Goal: Task Accomplishment & Management: Manage account settings

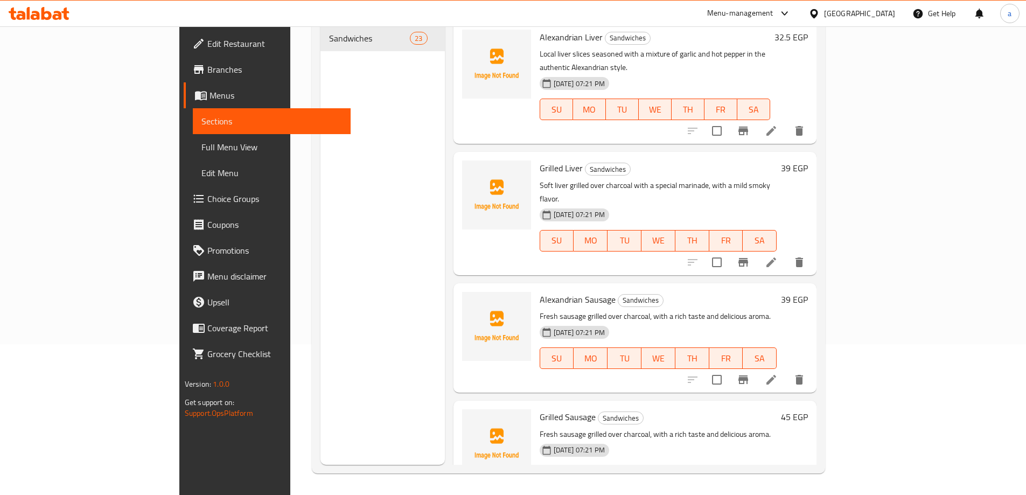
scroll to position [2191, 0]
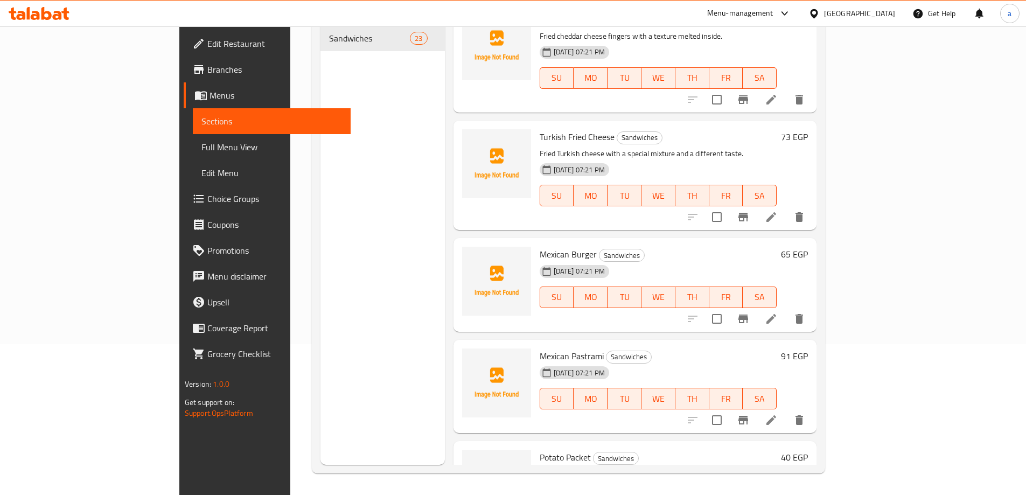
click at [813, 306] on div at bounding box center [746, 319] width 133 height 26
click at [778, 313] on icon at bounding box center [771, 319] width 13 height 13
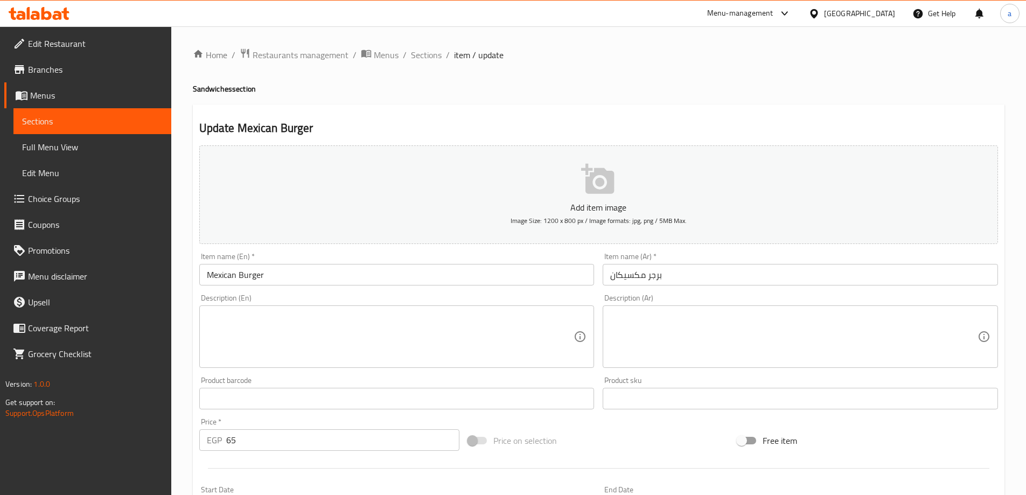
click at [640, 317] on textarea at bounding box center [793, 336] width 367 height 51
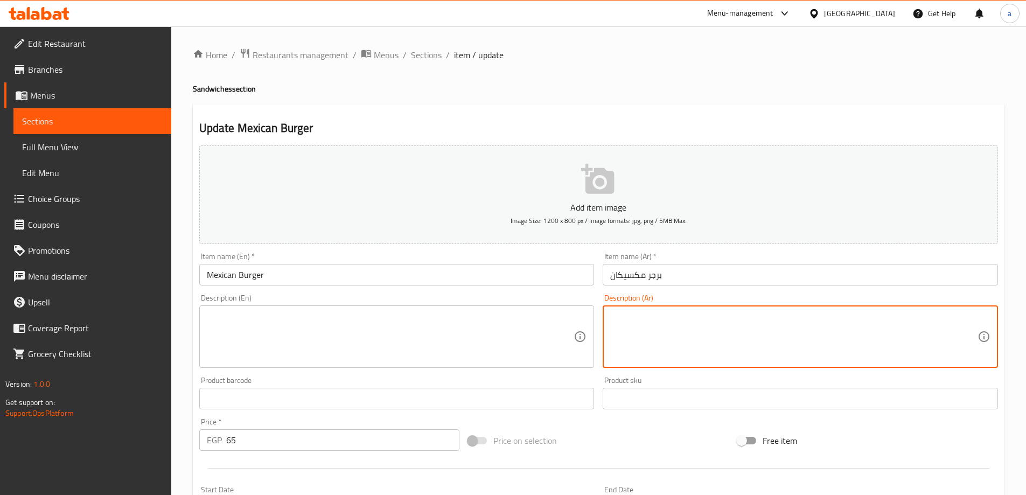
paste textarea "برجر لحم مشوي مع خلطة جبنة وصوص مكسيكي حار"
type textarea "برجر لحم مشوي مع خلطة جبنة وصوص مكسيكي حار"
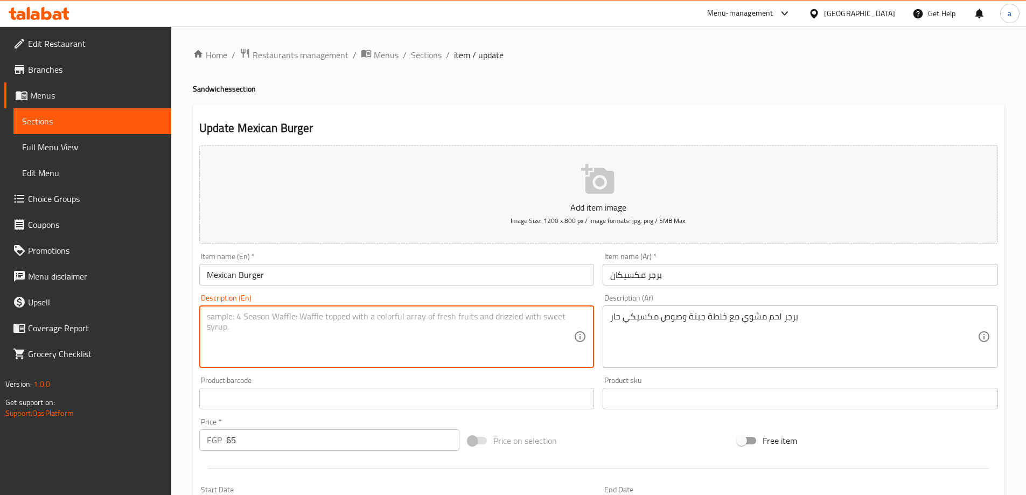
click at [518, 353] on textarea at bounding box center [390, 336] width 367 height 51
paste textarea "Grilled beef burger with cheese mix and spicy Mexican sauce"
click at [241, 311] on textarea "Grilled beef burger with cheese mix and spicy Mexican sauce" at bounding box center [390, 336] width 367 height 51
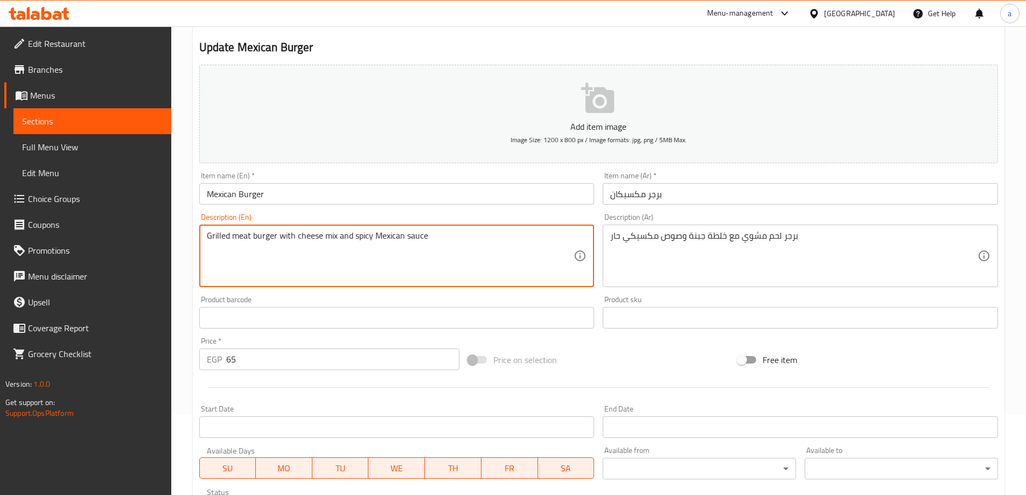
scroll to position [266, 0]
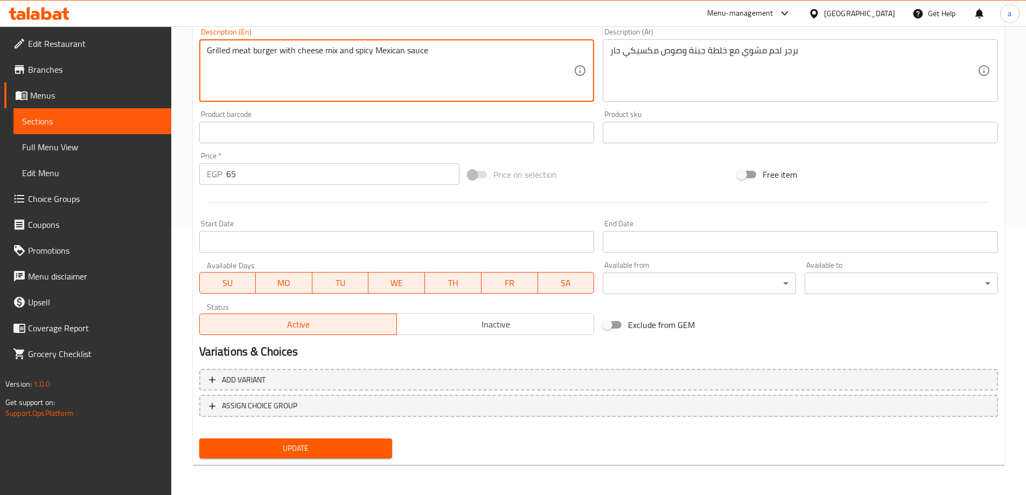
type textarea "Grilled meat burger with cheese mix and spicy Mexican sauce"
click at [296, 438] on div "Update" at bounding box center [296, 448] width 202 height 29
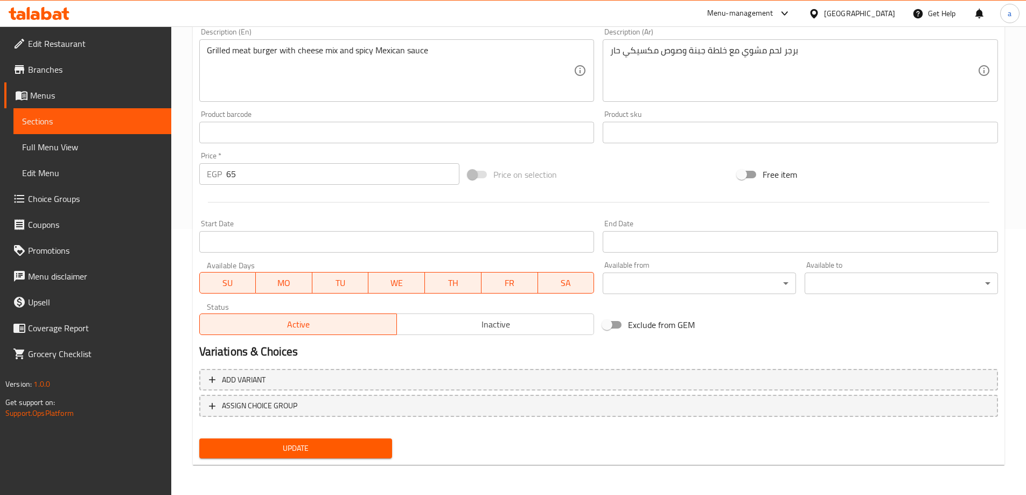
click at [295, 453] on span "Update" at bounding box center [296, 448] width 176 height 13
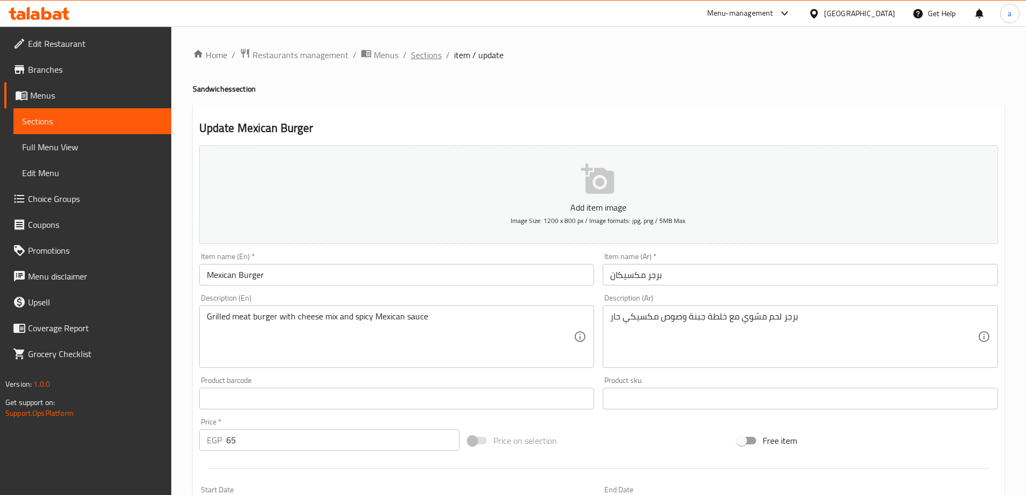
click at [436, 59] on span "Sections" at bounding box center [426, 54] width 31 height 13
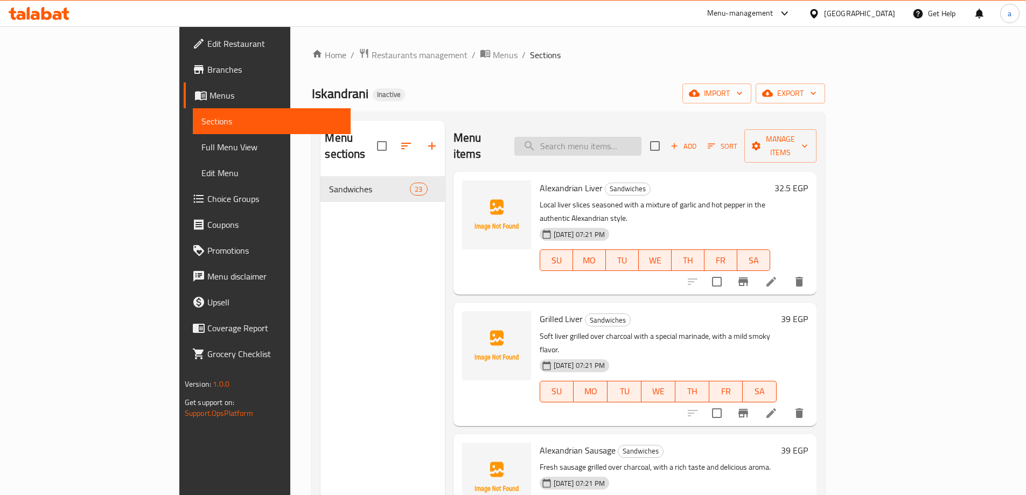
click at [621, 142] on input "search" at bounding box center [578, 146] width 127 height 19
paste input "شرائح بسطرمة مع جبنة وصوص مكسيكي"
type input "شرائح بسطرمة مع جبنة وصوص مكسيكي"
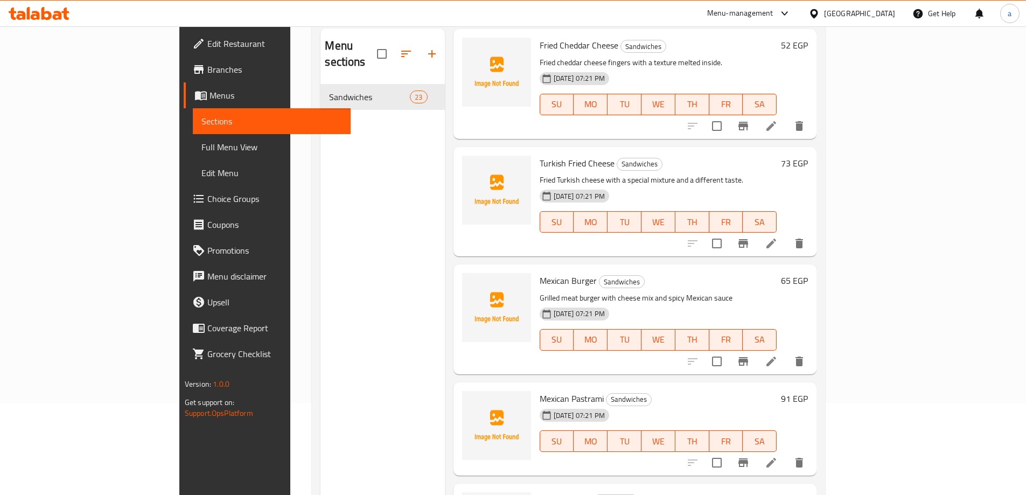
scroll to position [151, 0]
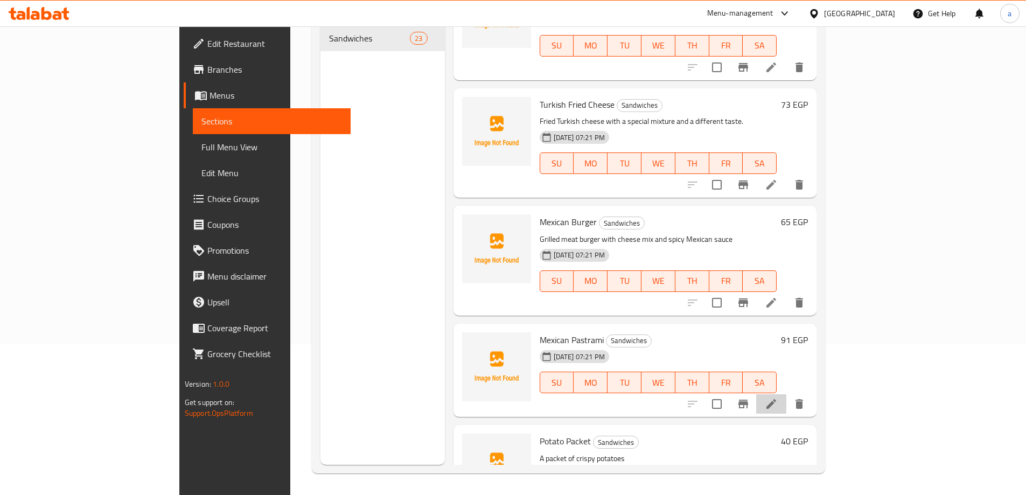
click at [787, 394] on li at bounding box center [772, 403] width 30 height 19
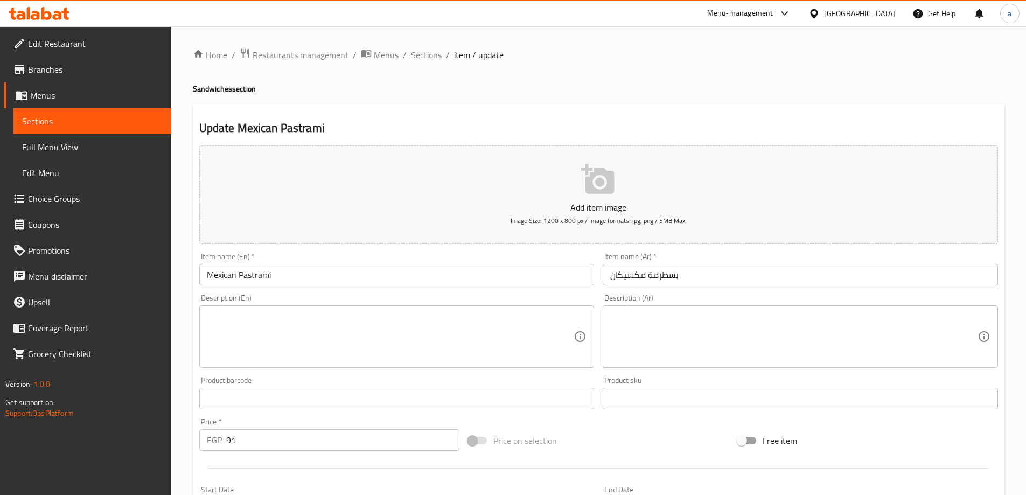
click at [668, 324] on textarea at bounding box center [793, 336] width 367 height 51
paste textarea "شرائح بسطرمة مع جبنة وصوص مكسيكي"
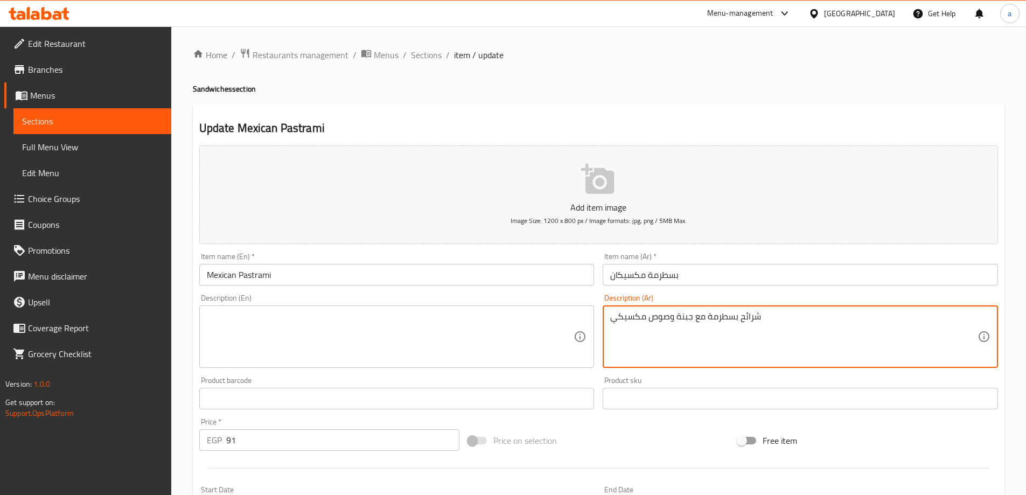
type textarea "شرائح بسطرمة مع جبنة وصوص مكسيكي"
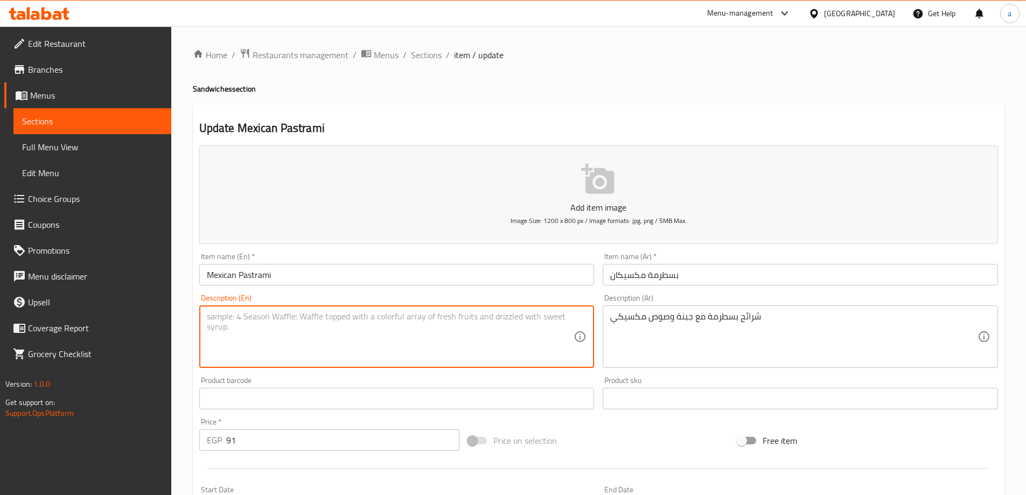
click at [442, 315] on textarea at bounding box center [390, 336] width 367 height 51
paste textarea "Pastrami slices with cheese and Mexican sauce"
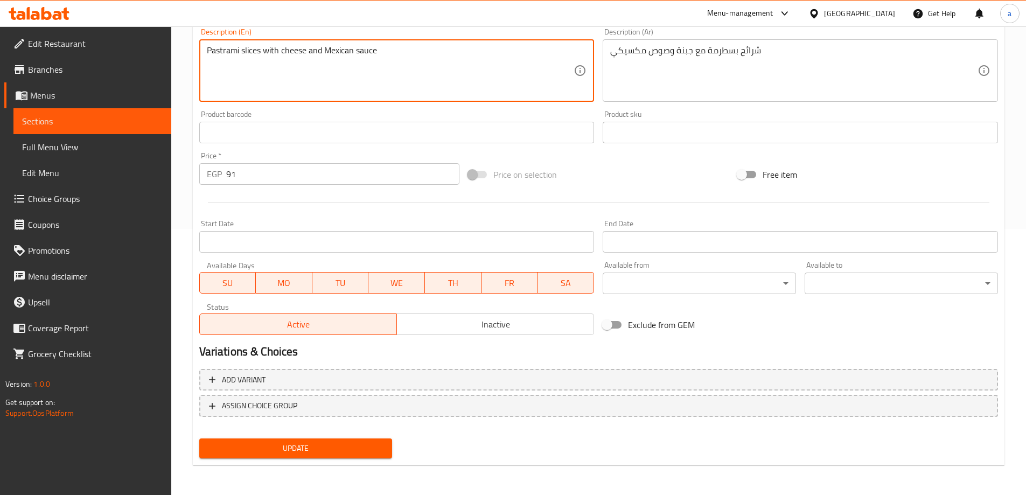
type textarea "Pastrami slices with cheese and Mexican sauce"
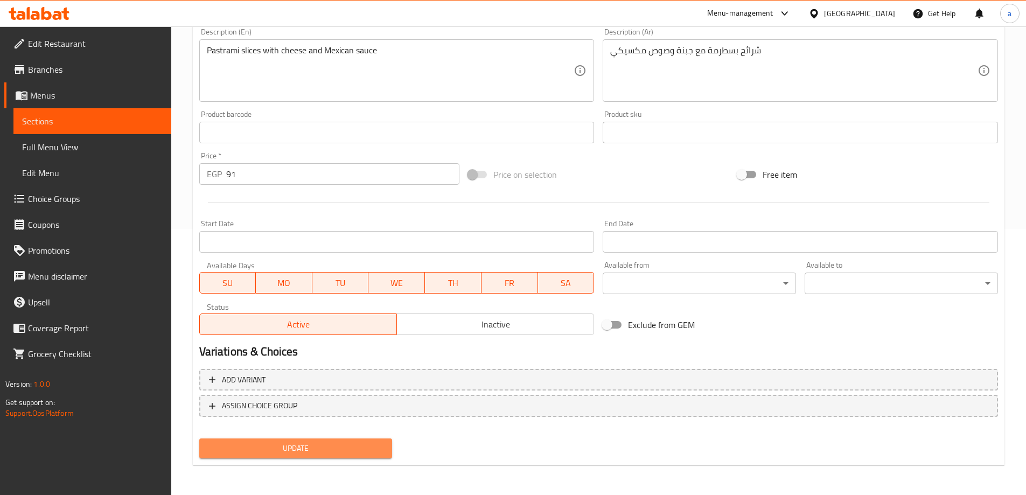
click at [336, 455] on span "Update" at bounding box center [296, 448] width 176 height 13
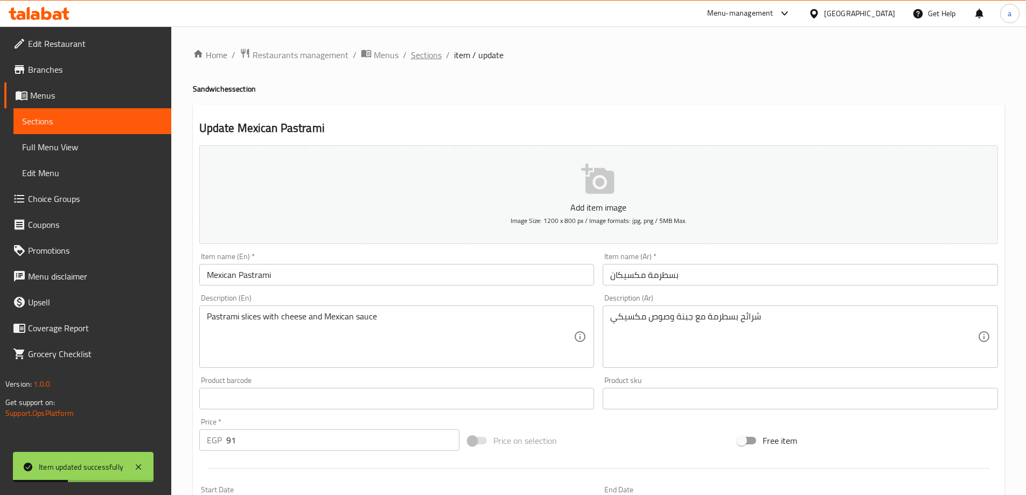
click at [417, 50] on span "Sections" at bounding box center [426, 54] width 31 height 13
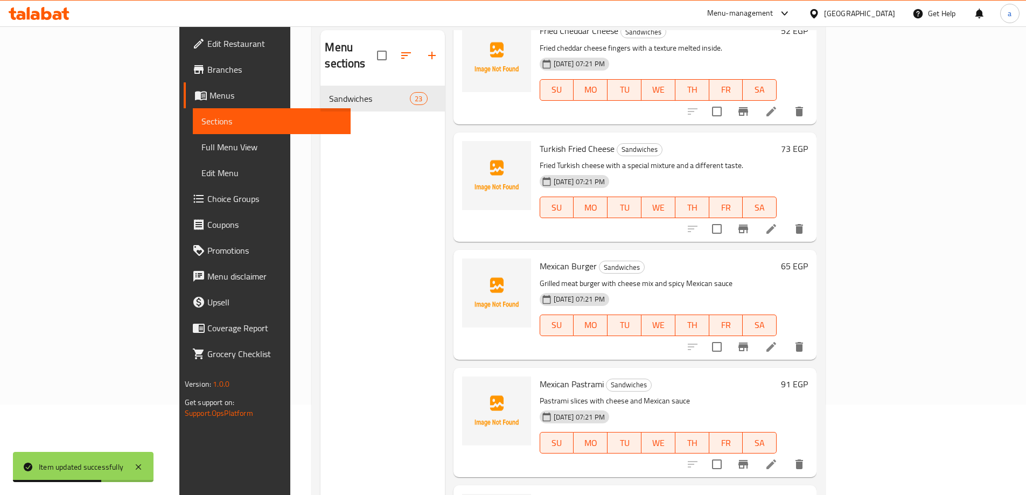
scroll to position [151, 0]
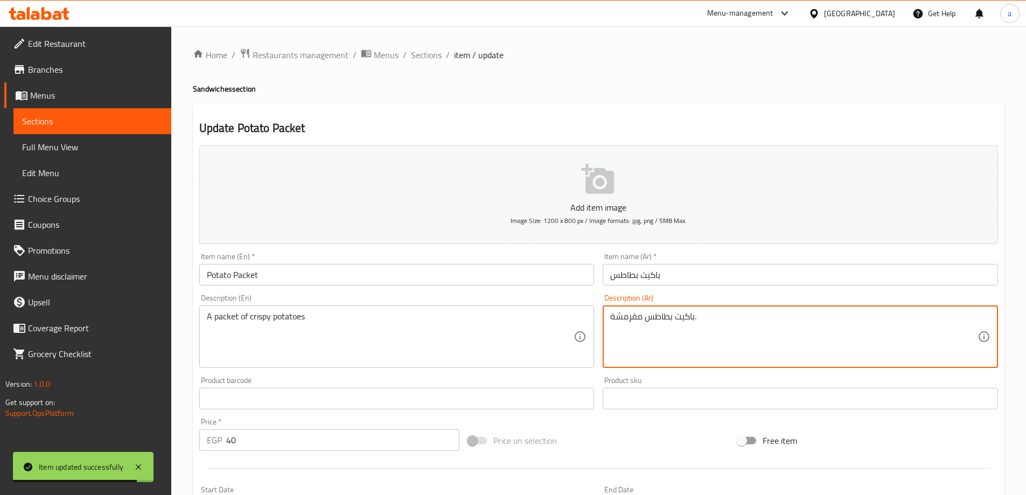
click at [688, 319] on textarea "باكيت بطاطس مقرمشة." at bounding box center [793, 336] width 367 height 51
paste textarea "مثالية للجانبية"
click at [656, 323] on textarea "باكيت بطاطس مقرمشة مثالية للجانبية." at bounding box center [793, 336] width 367 height 51
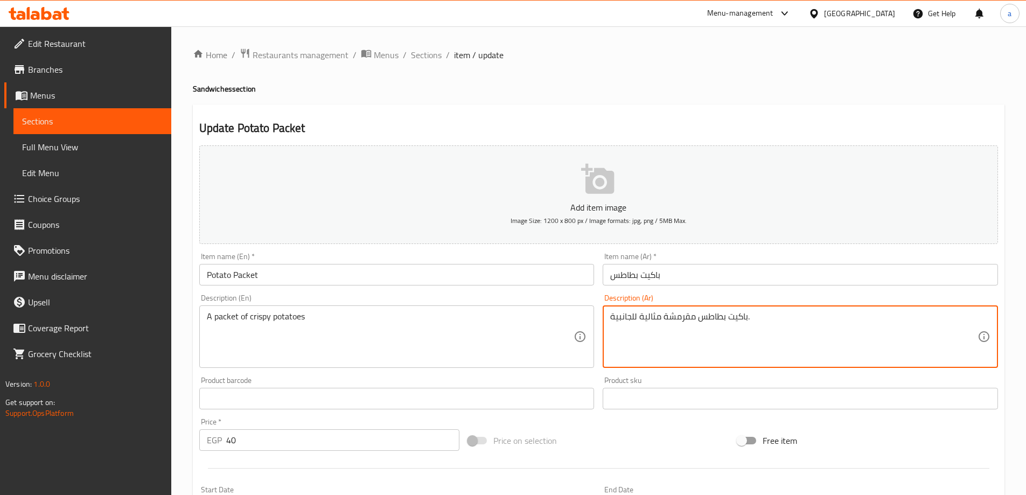
click at [615, 315] on textarea "باكيت بطاطس مقرمشة مثالية للجانبية." at bounding box center [793, 336] width 367 height 51
type textarea "باكيت بطاطس مقرمشة ."
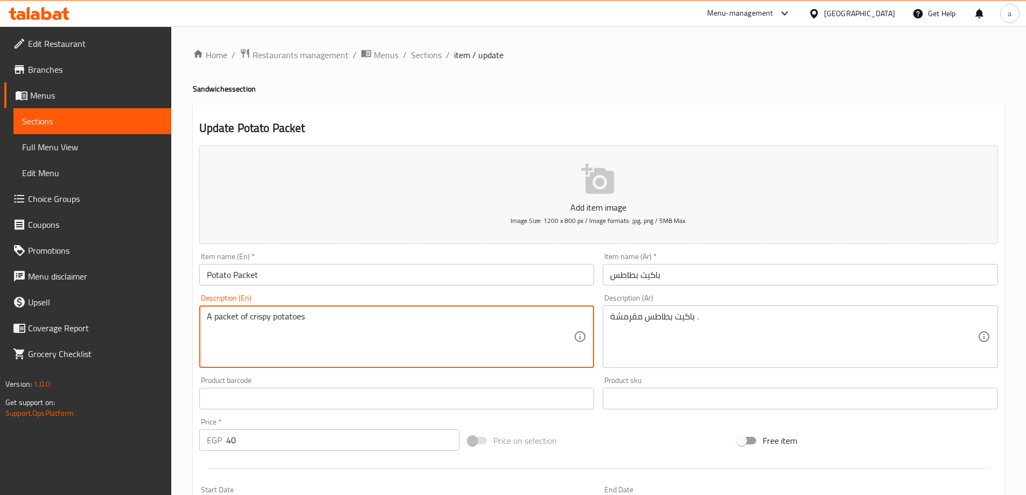
click at [334, 312] on textarea "A packet of crispy potatoes" at bounding box center [390, 336] width 367 height 51
click at [364, 311] on textarea "A packet of crispy potatoes" at bounding box center [390, 336] width 367 height 51
paste textarea "Crispy potato chips"
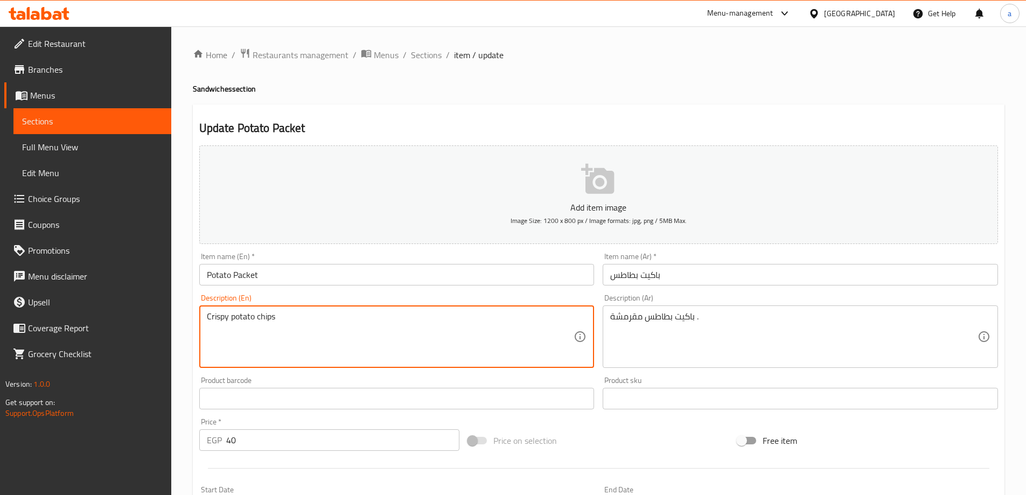
click at [405, 332] on textarea "Crispy potato chips" at bounding box center [390, 336] width 367 height 51
paste textarea "are perfect for a side."
type textarea "Crispy potato chips are perfect for a side."
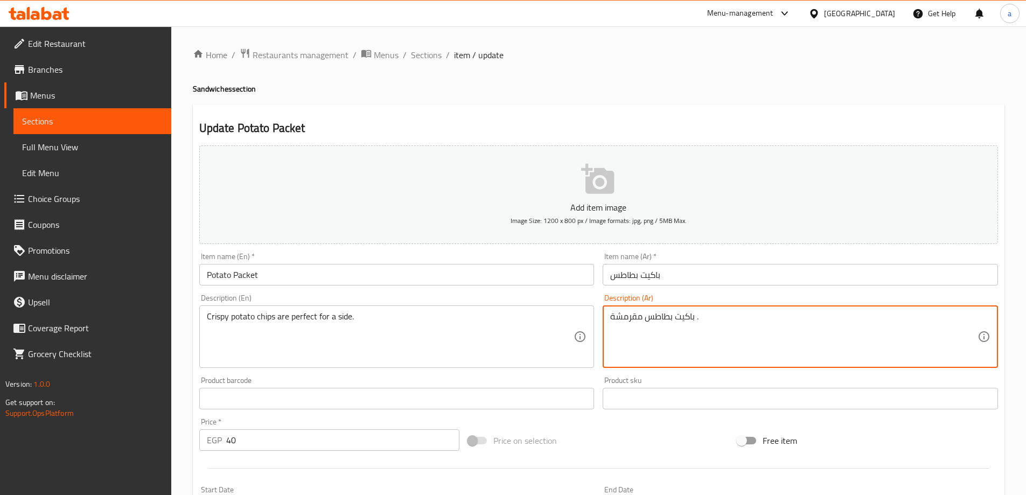
click at [670, 323] on textarea "باكيت بطاطس مقرمشة ." at bounding box center [793, 336] width 367 height 51
paste textarea "مثالية للجانبية"
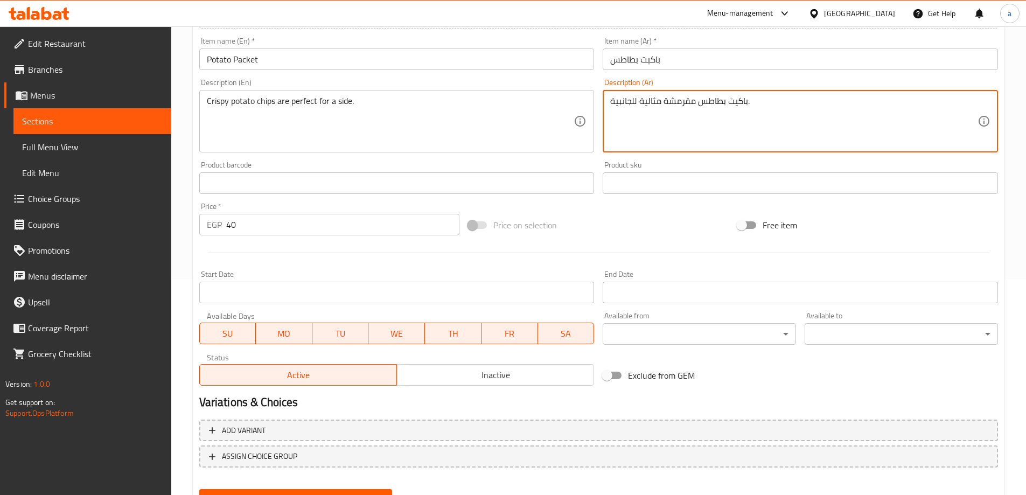
scroll to position [266, 0]
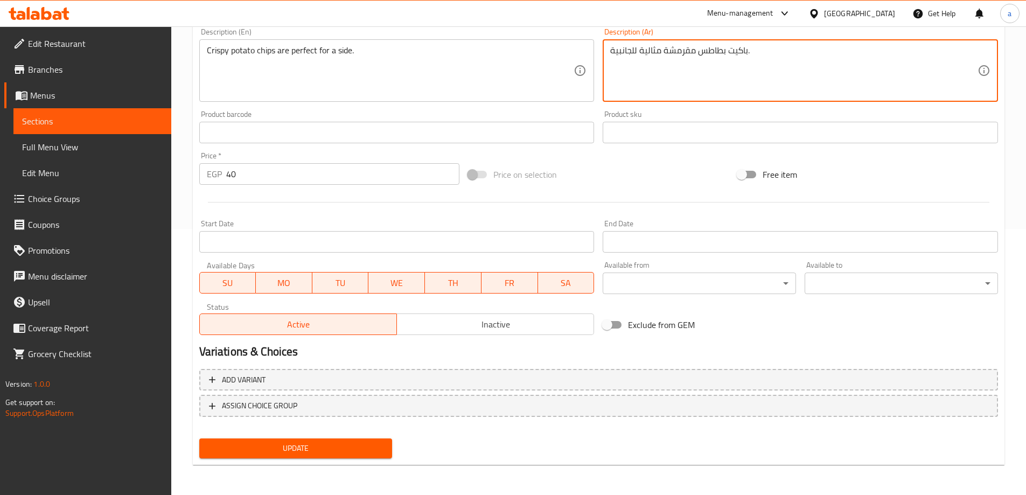
type textarea "باكيت بطاطس مقرمشة مثالية للجانبية."
click at [342, 455] on span "Update" at bounding box center [296, 448] width 176 height 13
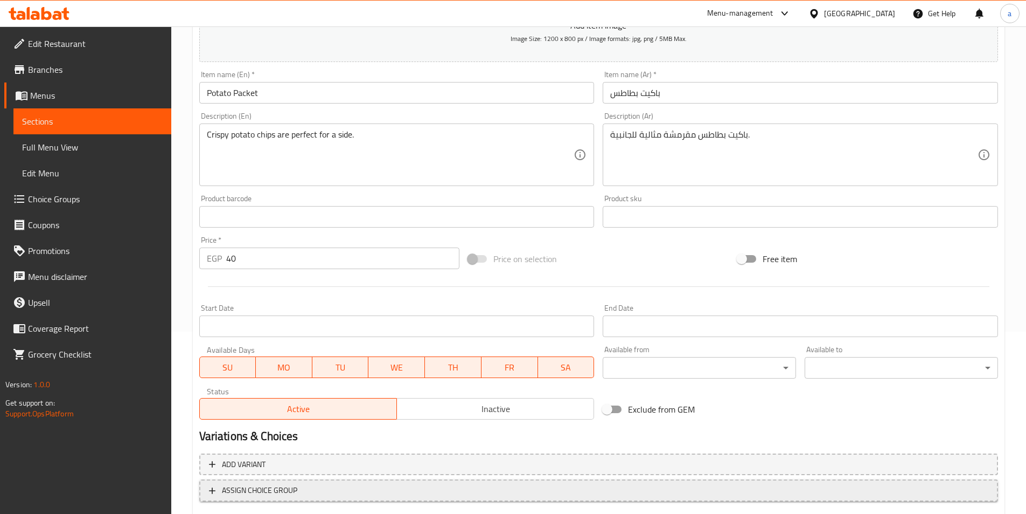
scroll to position [248, 0]
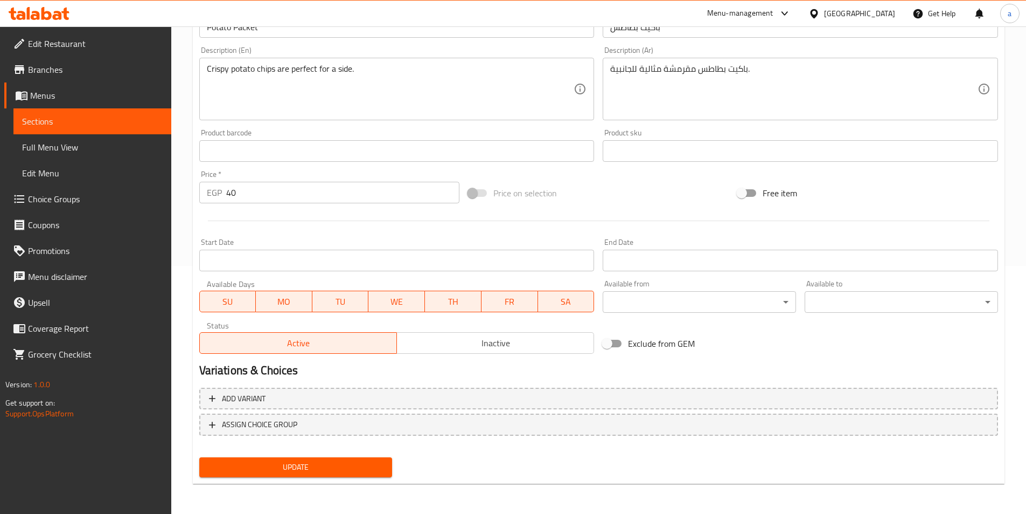
click at [346, 478] on div "Update" at bounding box center [296, 467] width 202 height 29
click at [349, 473] on span "Update" at bounding box center [296, 466] width 176 height 13
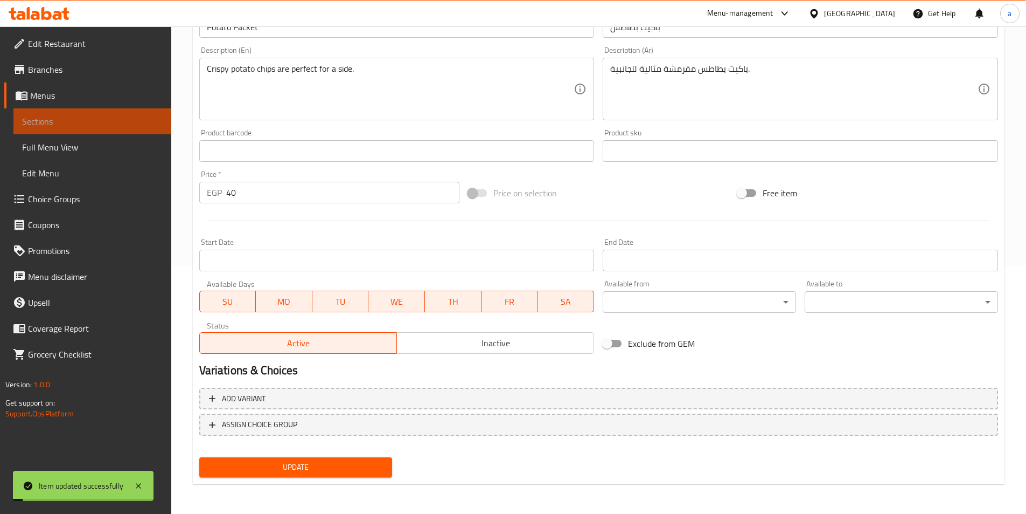
click at [106, 128] on link "Sections" at bounding box center [92, 121] width 158 height 26
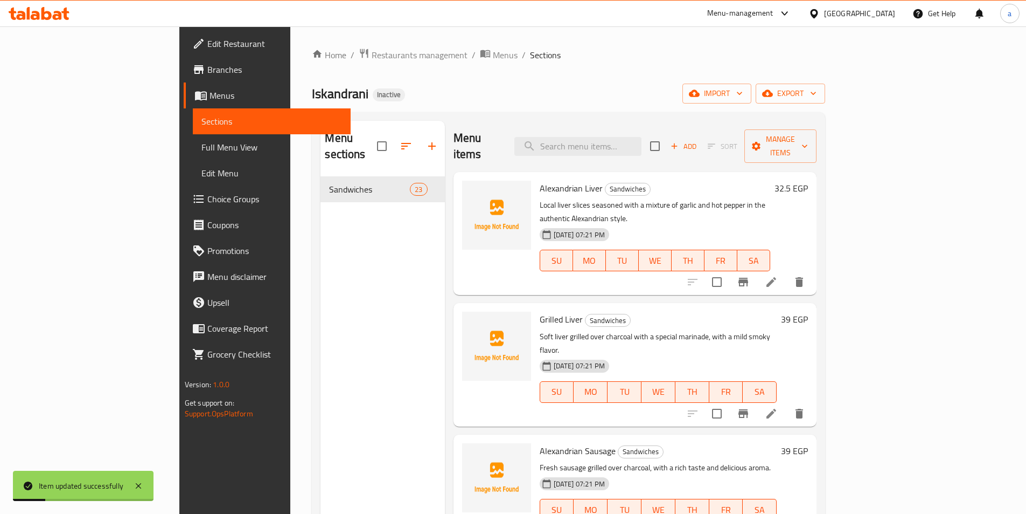
click at [825, 103] on div "Home / Restaurants management / Menus / Sections Iskandrani Inactive import exp…" at bounding box center [569, 345] width 514 height 595
click at [745, 98] on icon "button" at bounding box center [739, 93] width 11 height 11
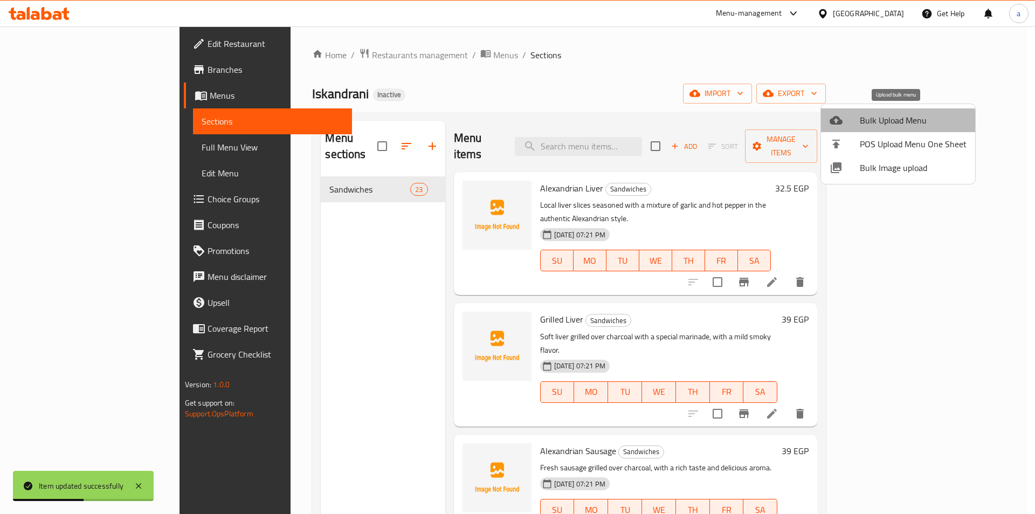
click at [897, 123] on span "Bulk Upload Menu" at bounding box center [912, 120] width 107 height 13
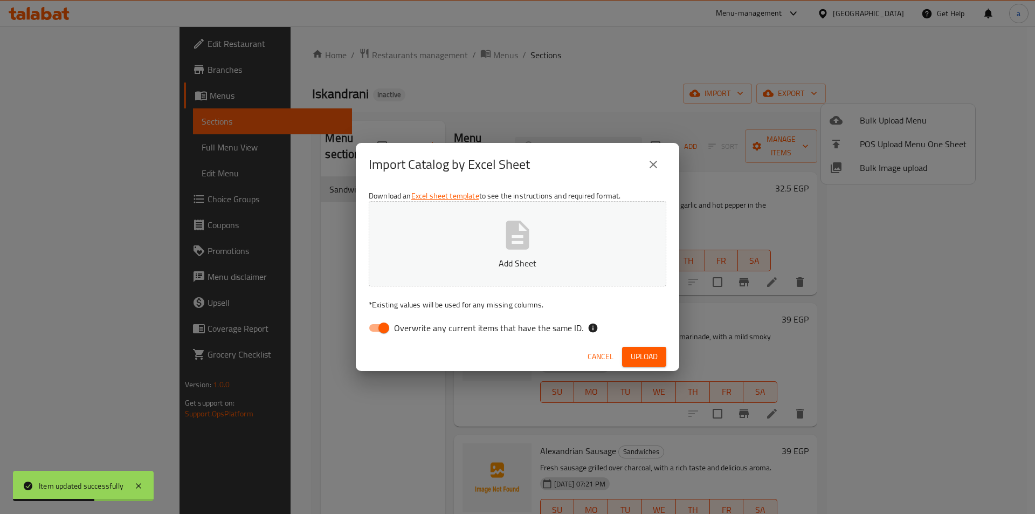
click at [509, 327] on span "Overwrite any current items that have the same ID." at bounding box center [488, 327] width 189 height 13
click at [414, 327] on input "Overwrite any current items that have the same ID." at bounding box center [383, 327] width 61 height 20
checkbox input "false"
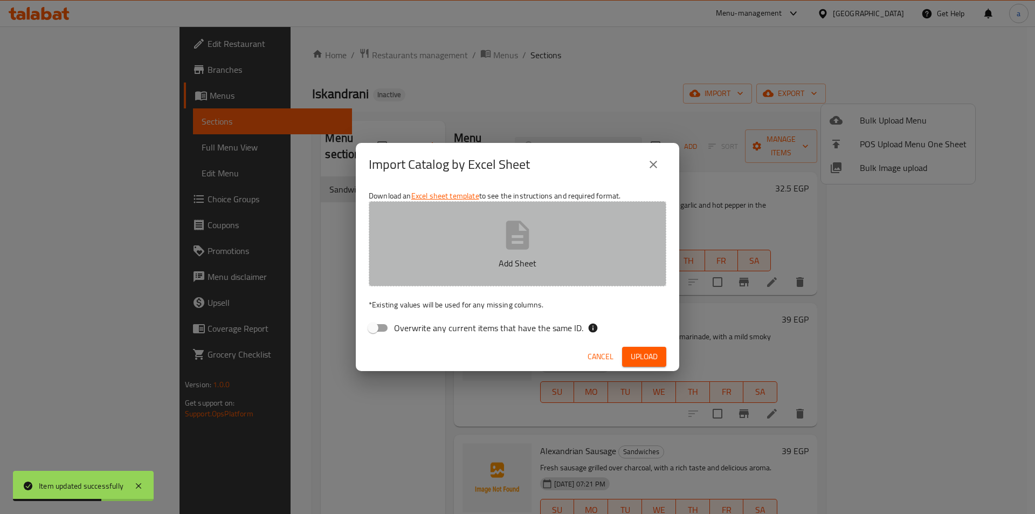
click at [531, 269] on p "Add Sheet" at bounding box center [517, 262] width 264 height 13
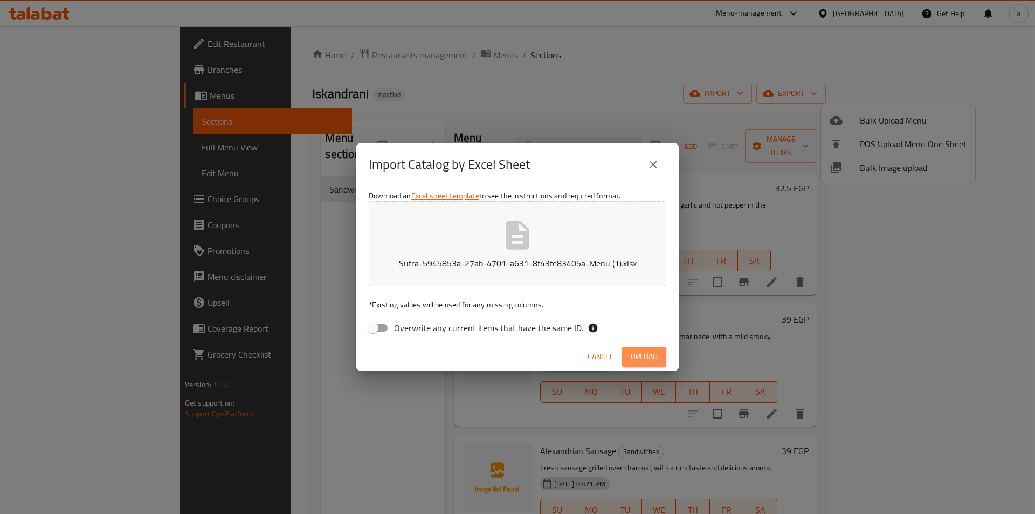
click at [650, 359] on span "Upload" at bounding box center [643, 356] width 27 height 13
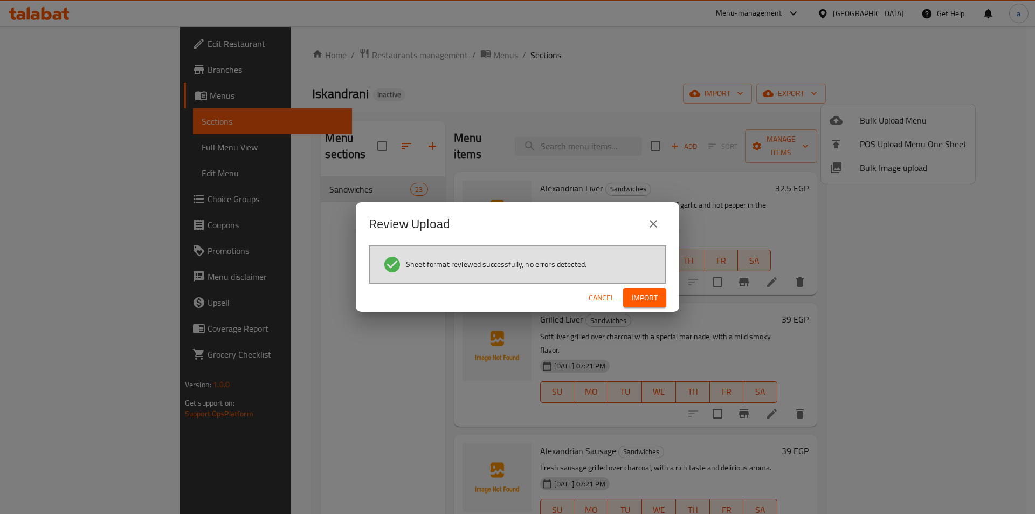
click at [641, 293] on span "Import" at bounding box center [645, 297] width 26 height 13
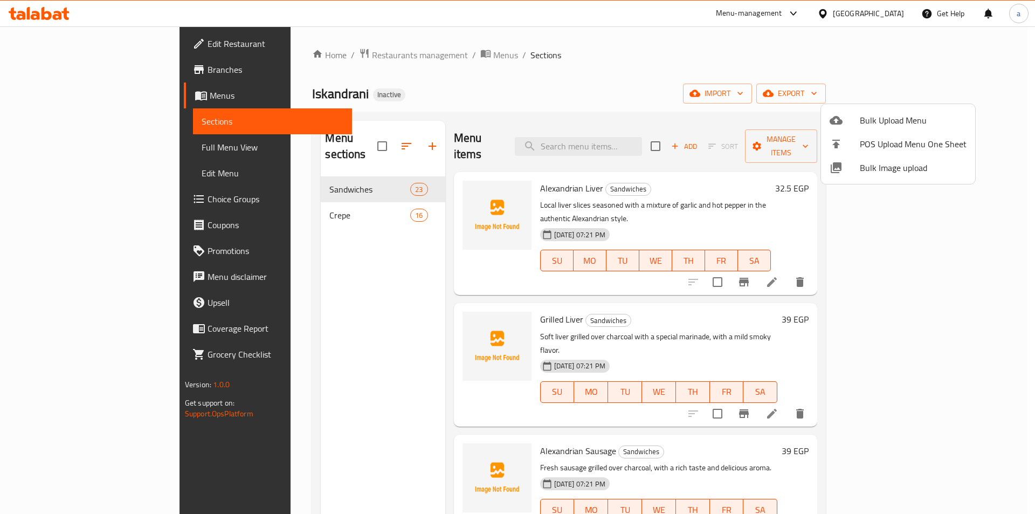
click at [255, 262] on div at bounding box center [517, 257] width 1035 height 514
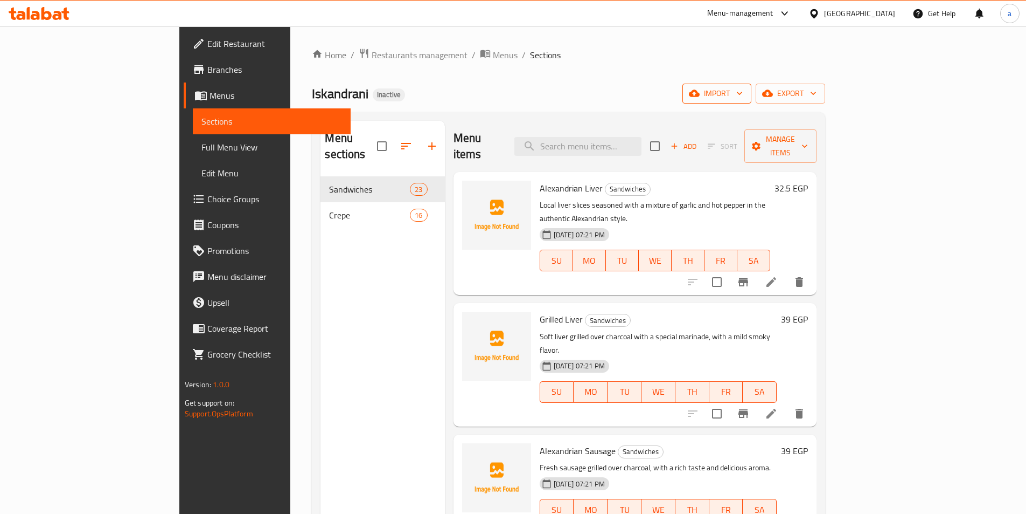
click at [752, 97] on button "import" at bounding box center [717, 94] width 69 height 20
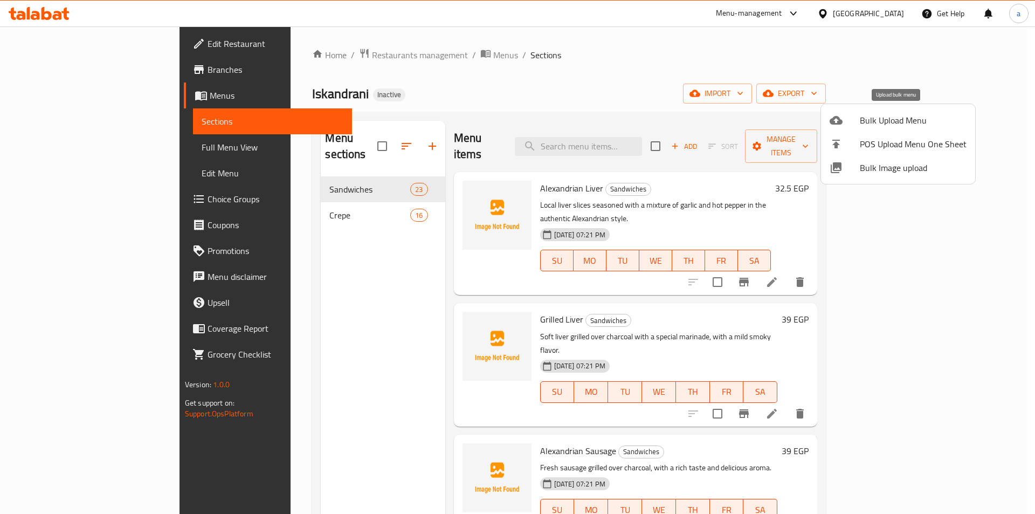
click at [892, 123] on span "Bulk Upload Menu" at bounding box center [912, 120] width 107 height 13
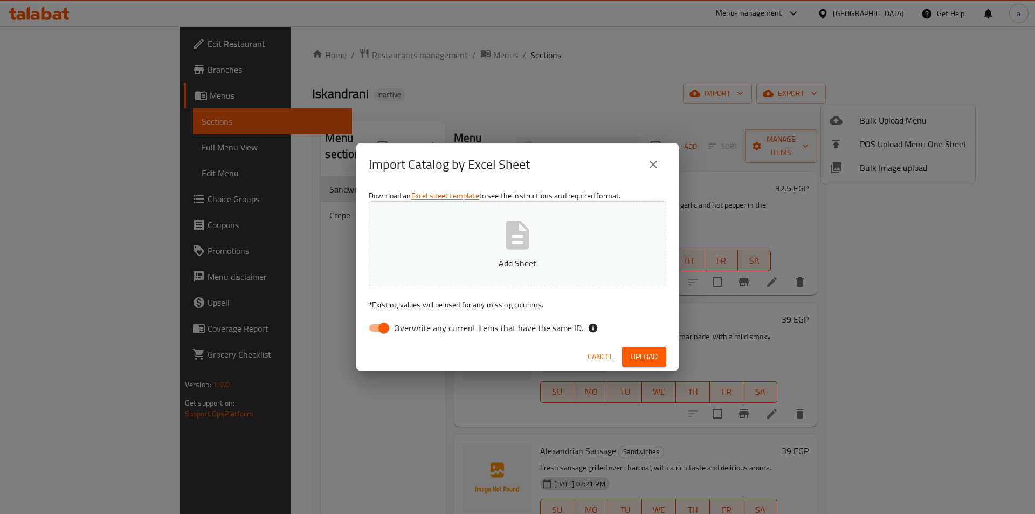
click at [464, 331] on span "Overwrite any current items that have the same ID." at bounding box center [488, 327] width 189 height 13
click at [414, 331] on input "Overwrite any current items that have the same ID." at bounding box center [383, 327] width 61 height 20
checkbox input "false"
click at [635, 357] on span "Upload" at bounding box center [643, 356] width 27 height 13
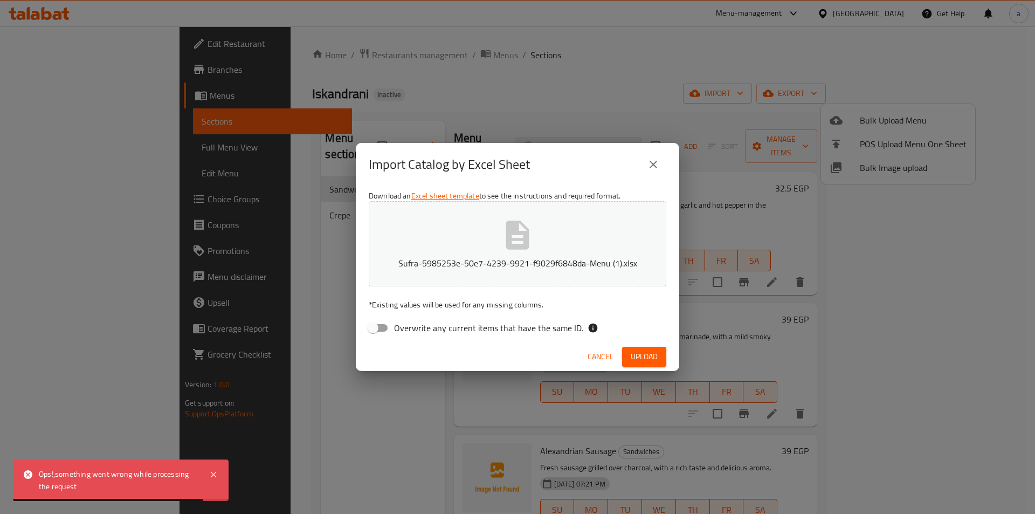
click at [628, 356] on button "Upload" at bounding box center [644, 356] width 44 height 20
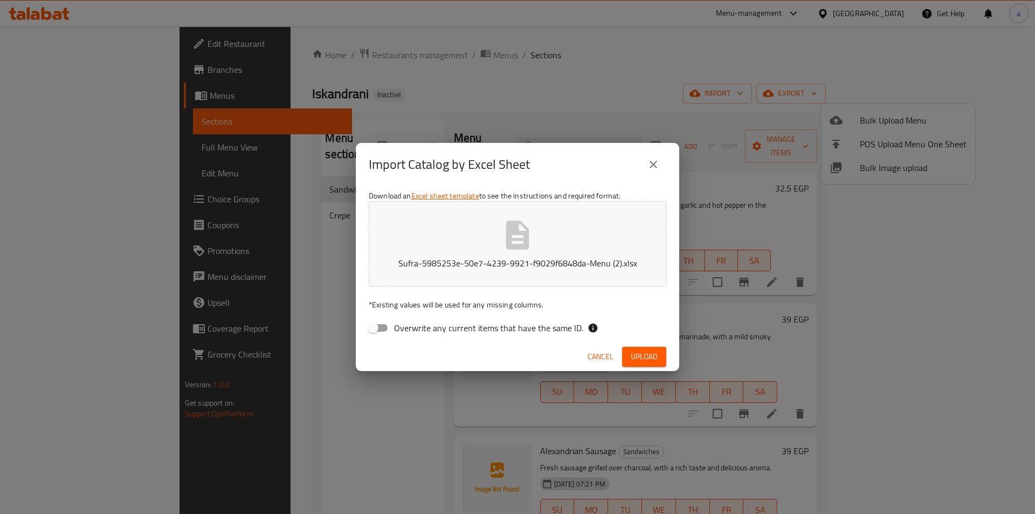
click at [651, 349] on button "Upload" at bounding box center [644, 356] width 44 height 20
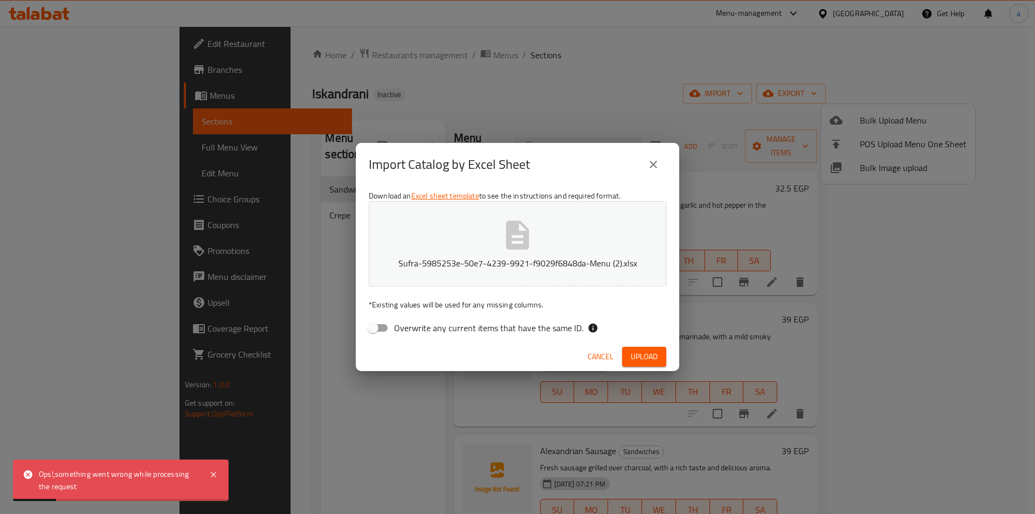
click at [204, 476] on div "Ops!,something went wrong while processing the request" at bounding box center [121, 479] width 216 height 41
click at [217, 475] on icon at bounding box center [213, 474] width 13 height 13
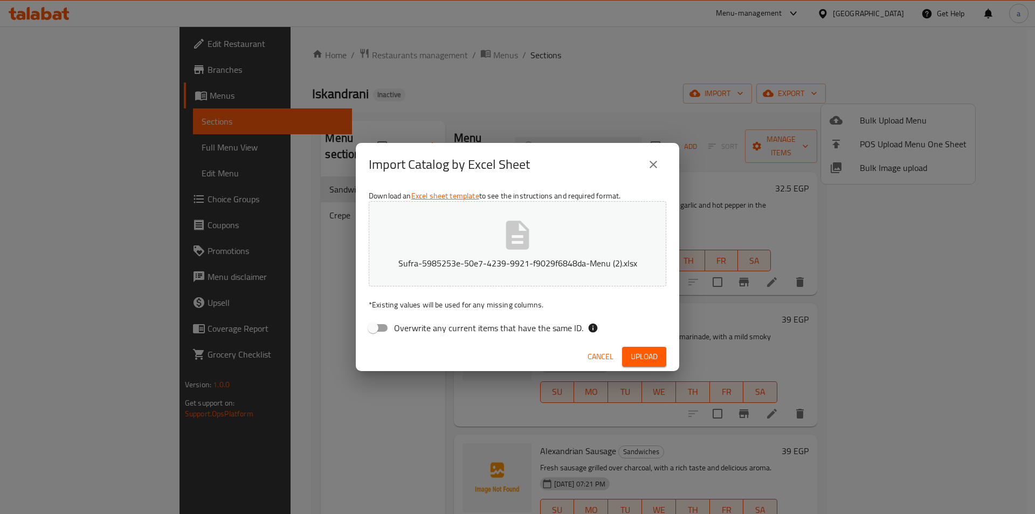
click at [654, 169] on icon "close" at bounding box center [653, 164] width 13 height 13
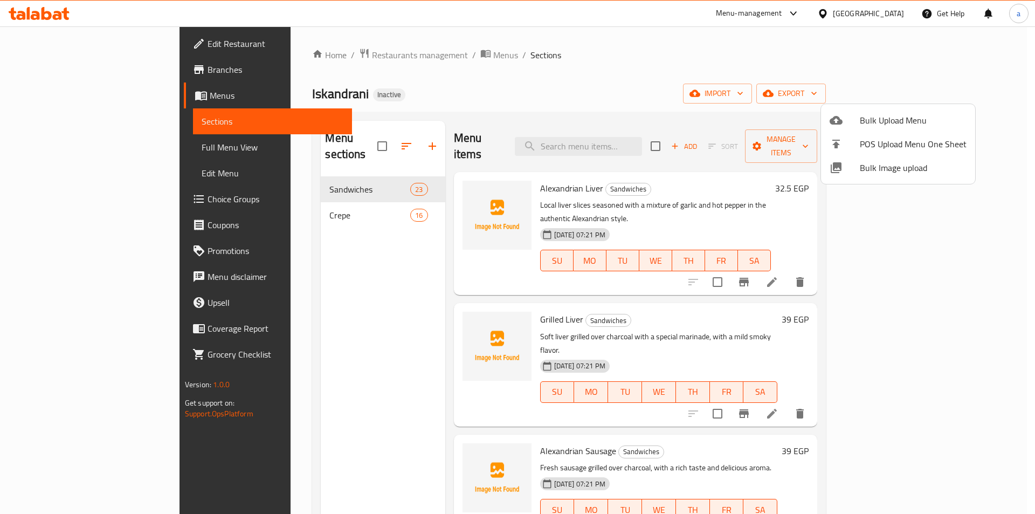
click at [416, 91] on div at bounding box center [517, 257] width 1035 height 514
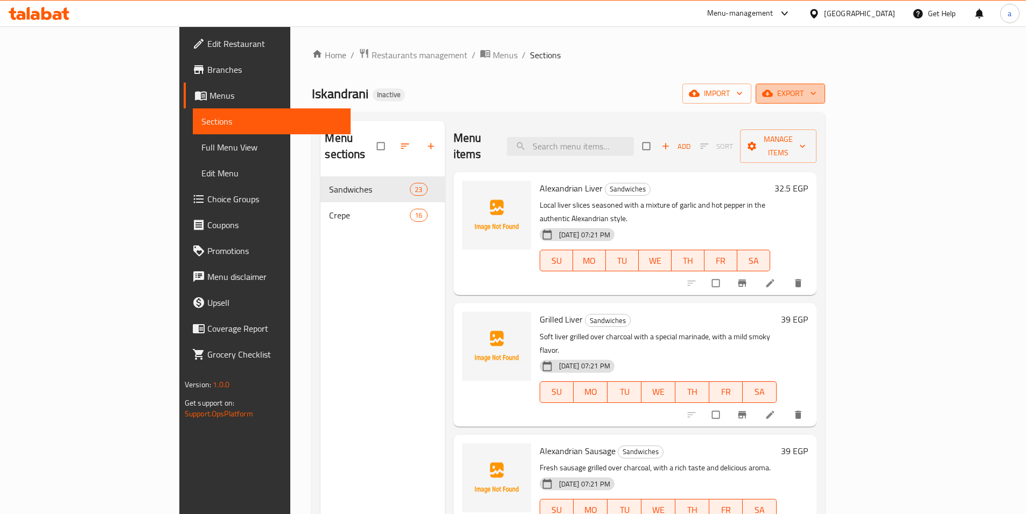
click at [817, 87] on span "export" at bounding box center [791, 93] width 52 height 13
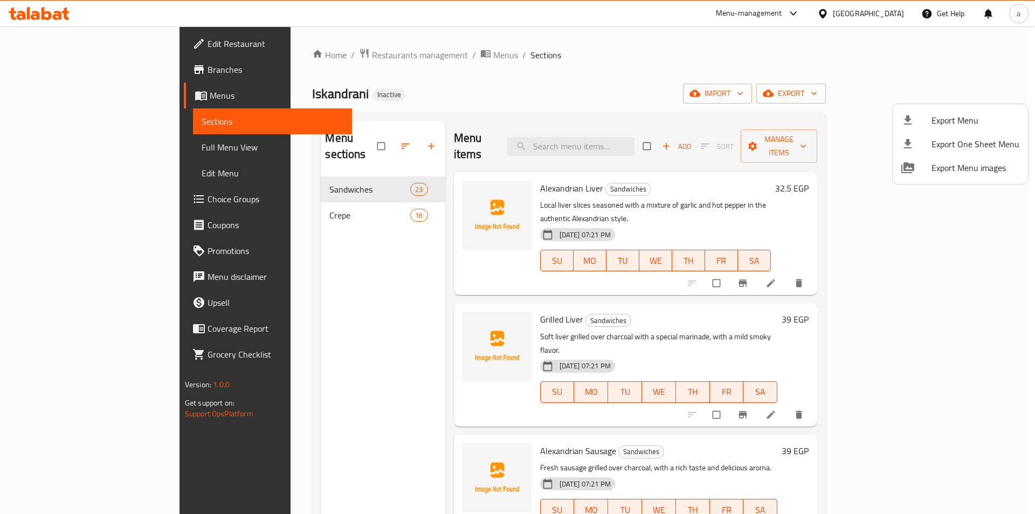
click at [913, 88] on div at bounding box center [517, 257] width 1035 height 514
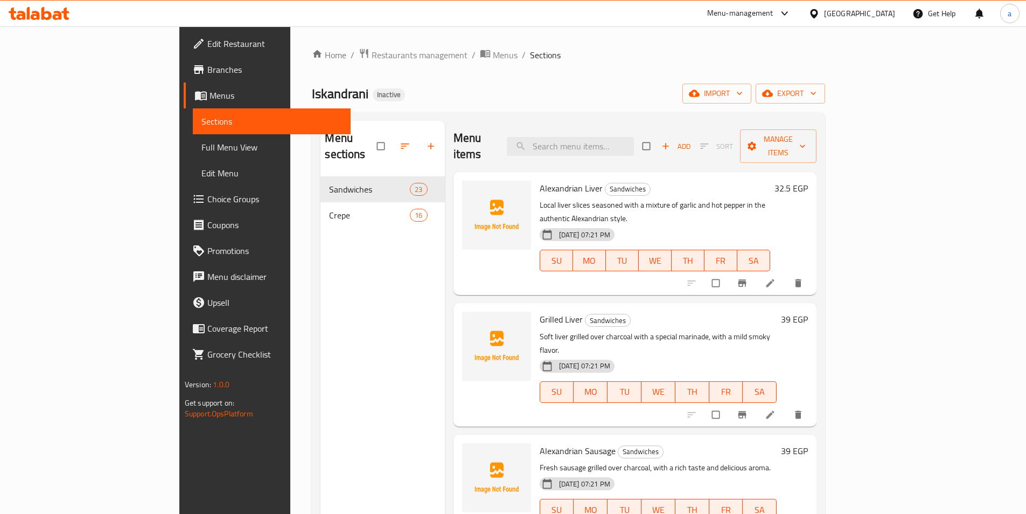
click at [743, 88] on span "import" at bounding box center [717, 93] width 52 height 13
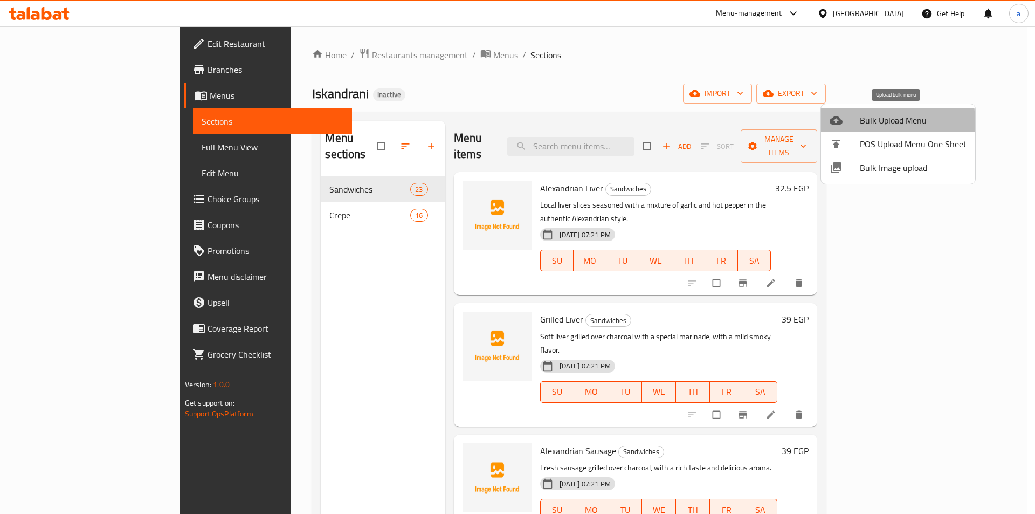
click at [835, 123] on icon at bounding box center [835, 120] width 13 height 9
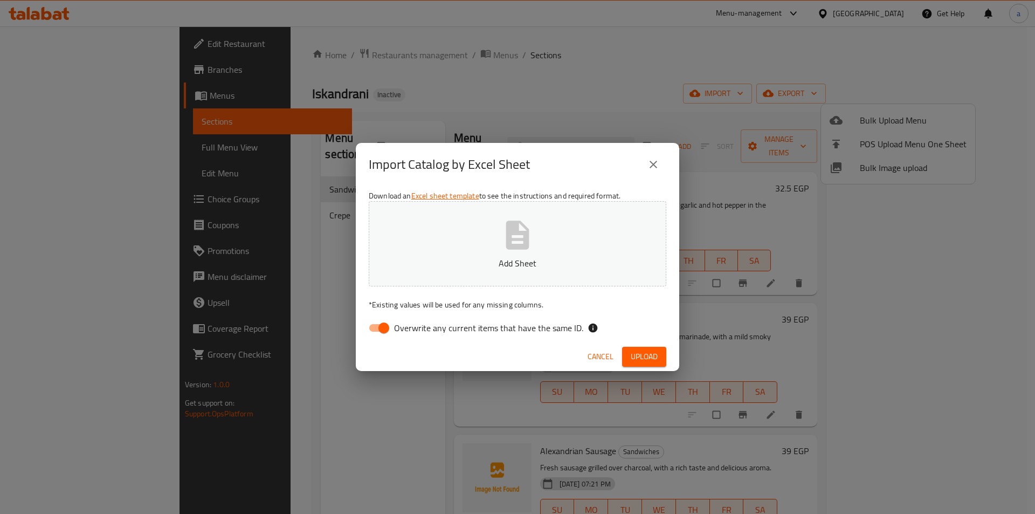
click at [470, 332] on span "Overwrite any current items that have the same ID." at bounding box center [488, 327] width 189 height 13
click at [414, 332] on input "Overwrite any current items that have the same ID." at bounding box center [383, 327] width 61 height 20
checkbox input "false"
click at [654, 354] on span "Upload" at bounding box center [643, 356] width 27 height 13
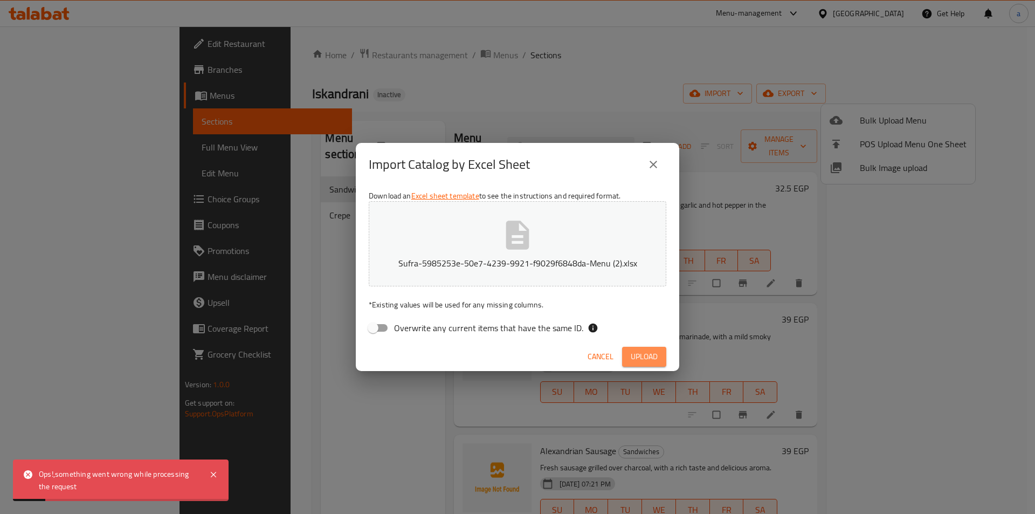
click at [654, 354] on span "Upload" at bounding box center [643, 356] width 27 height 13
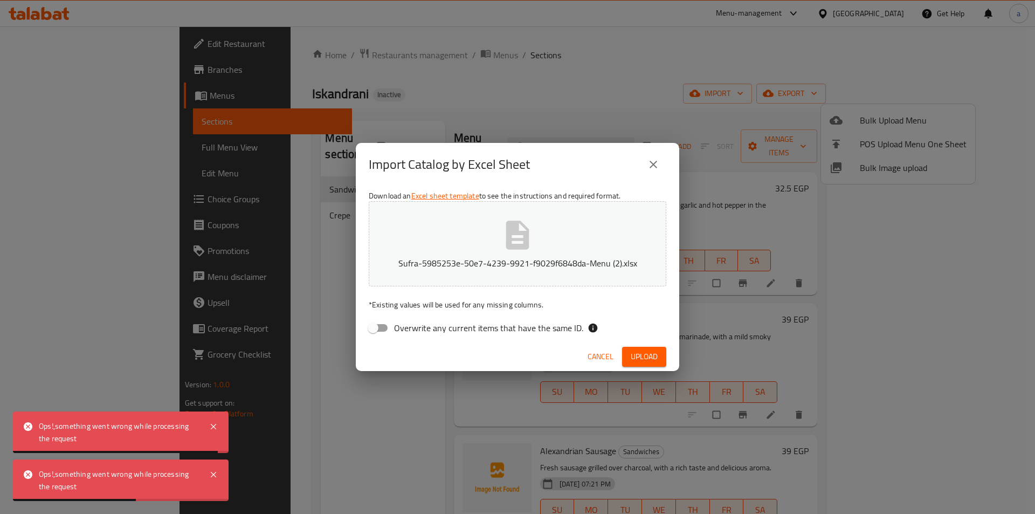
click at [654, 354] on span "Upload" at bounding box center [643, 356] width 27 height 13
drag, startPoint x: 660, startPoint y: 160, endPoint x: 634, endPoint y: 171, distance: 27.7
click at [660, 161] on button "close" at bounding box center [653, 164] width 26 height 26
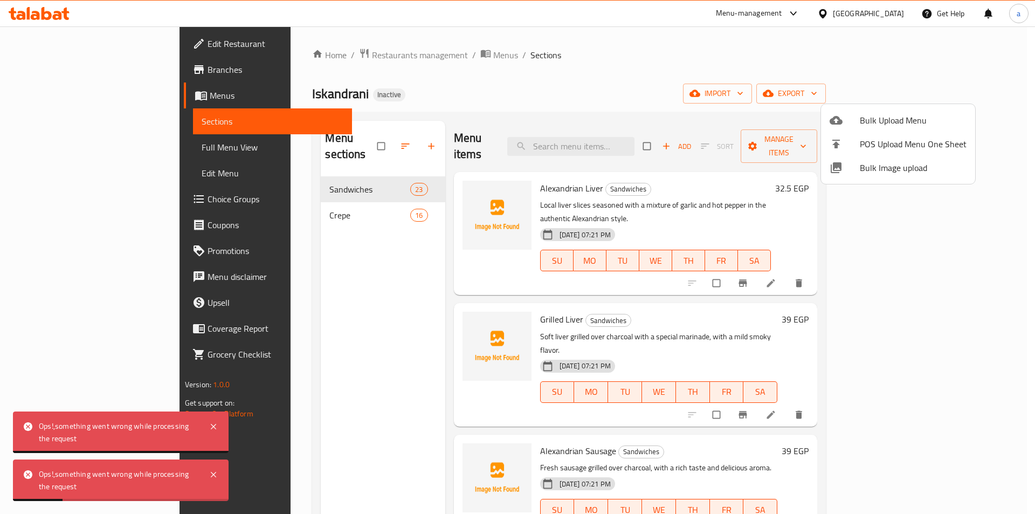
click at [111, 144] on div at bounding box center [517, 257] width 1035 height 514
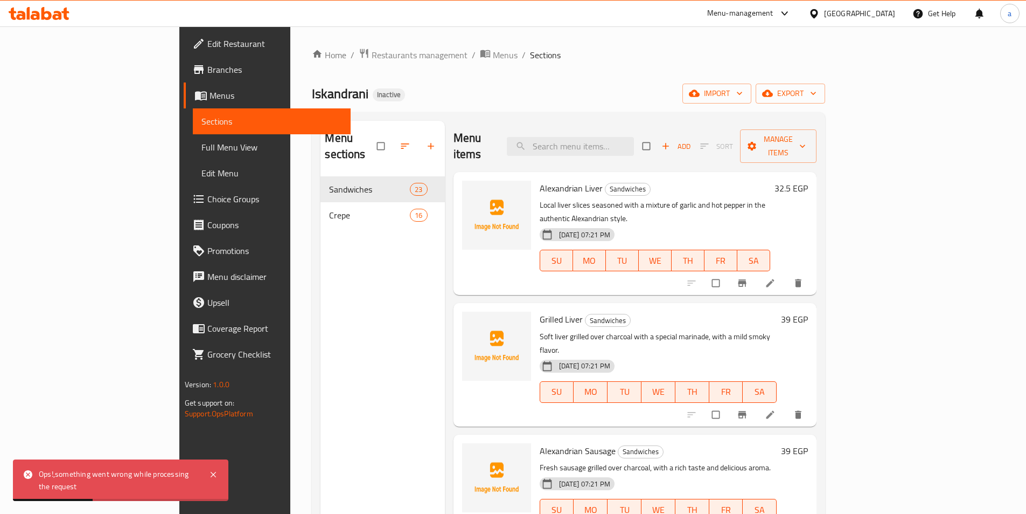
click at [193, 158] on link "Full Menu View" at bounding box center [272, 147] width 158 height 26
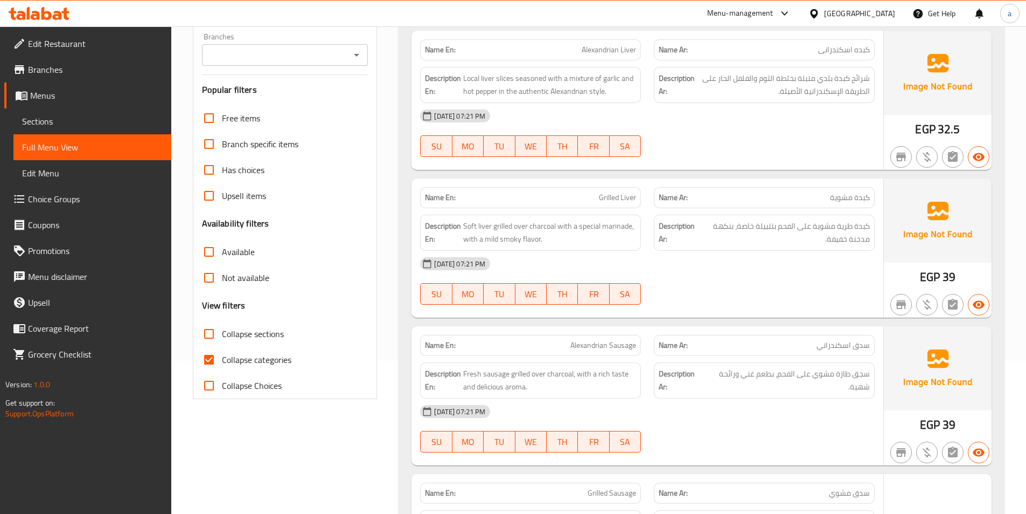
scroll to position [269, 0]
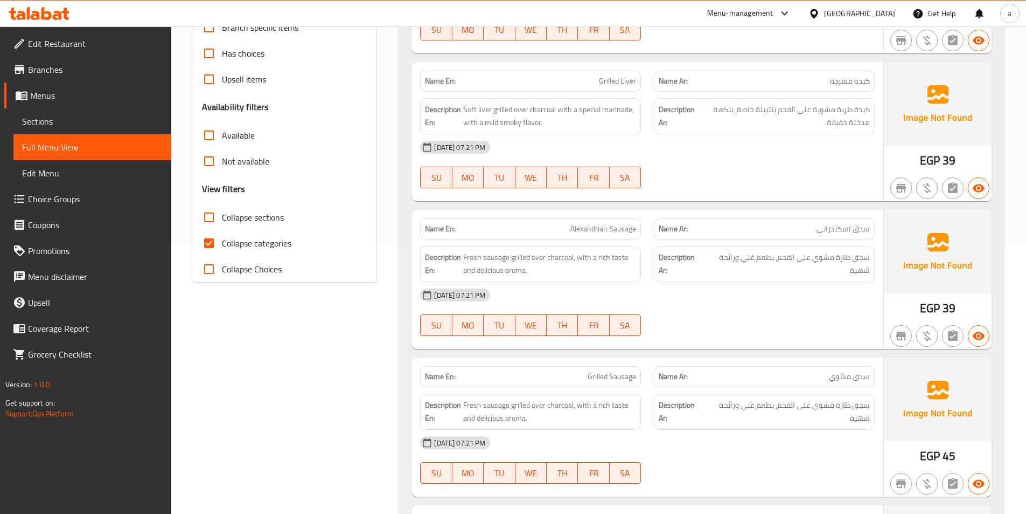
drag, startPoint x: 206, startPoint y: 246, endPoint x: 260, endPoint y: 248, distance: 53.9
click at [206, 246] on input "Collapse categories" at bounding box center [209, 243] width 26 height 26
checkbox input "false"
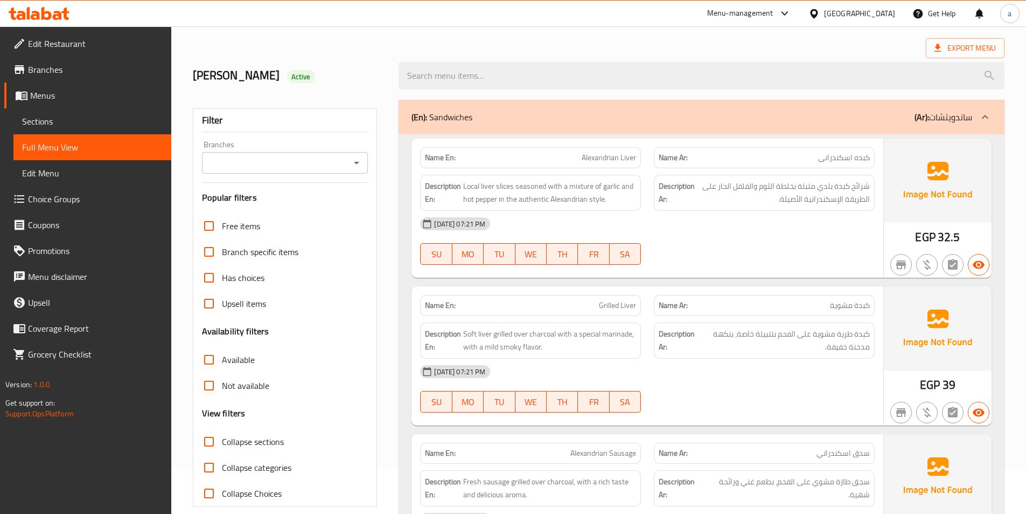
scroll to position [0, 0]
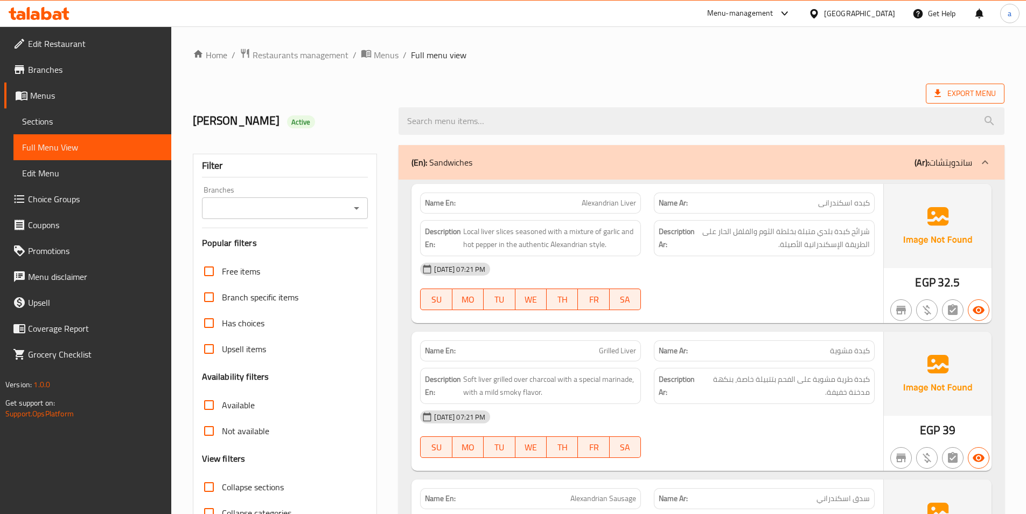
click at [968, 101] on span "Export Menu" at bounding box center [965, 94] width 79 height 20
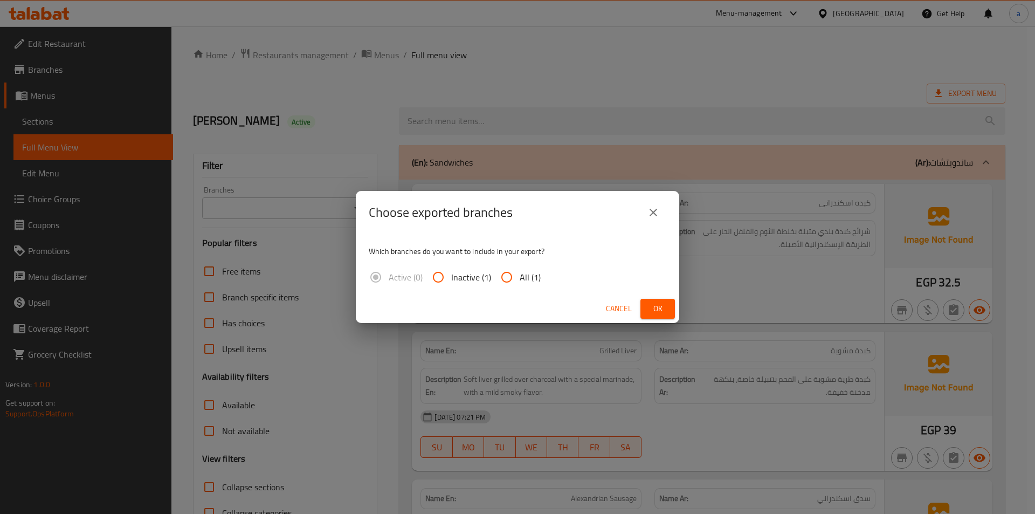
click at [526, 276] on span "All (1)" at bounding box center [529, 276] width 21 height 13
click at [519, 276] on input "All (1)" at bounding box center [507, 277] width 26 height 26
radio input "true"
click at [650, 306] on span "Ok" at bounding box center [657, 308] width 17 height 13
